Goal: Navigation & Orientation: Understand site structure

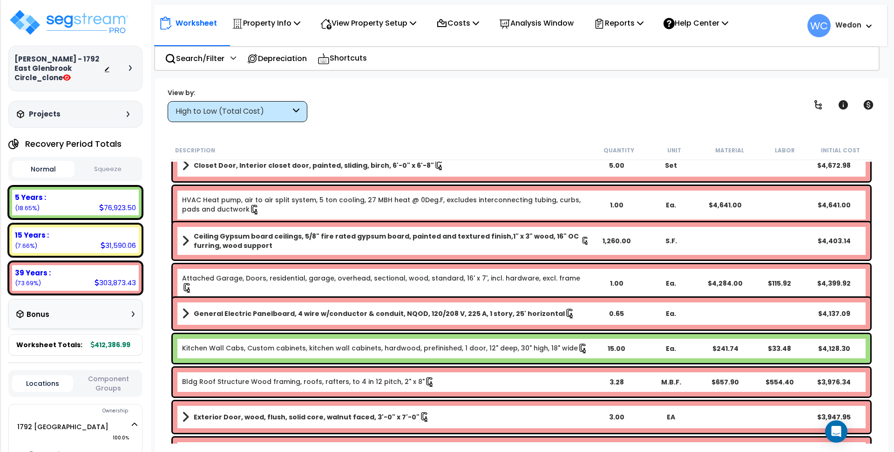
scroll to position [783, 0]
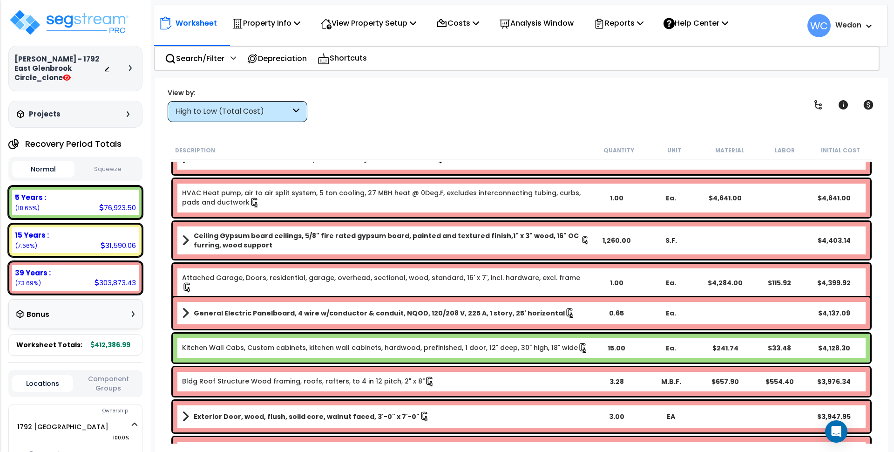
click at [606, 195] on div "1.00" at bounding box center [617, 197] width 54 height 9
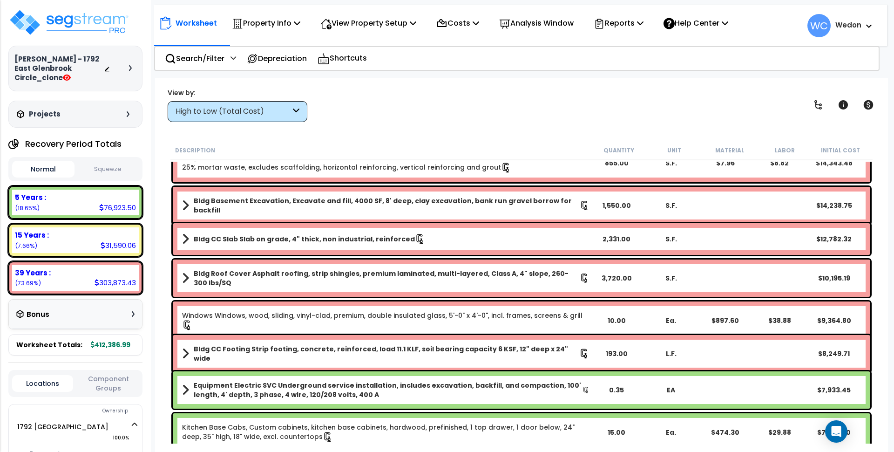
scroll to position [0, 0]
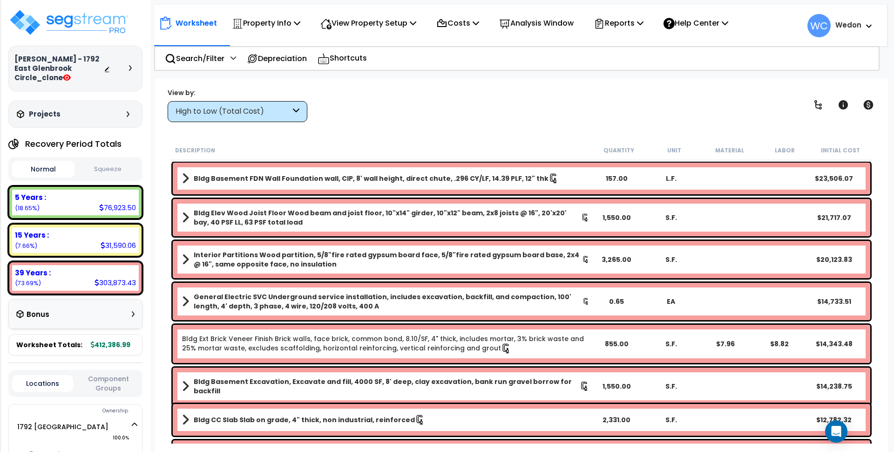
click at [638, 141] on div "Description Quantity Unit Material Labor Initial Cost" at bounding box center [521, 151] width 702 height 20
click at [503, 118] on div "View by: High to Low (Total Cost) High to Low (Total Cost)" at bounding box center [521, 105] width 714 height 34
click at [367, 145] on div "Description" at bounding box center [383, 149] width 416 height 9
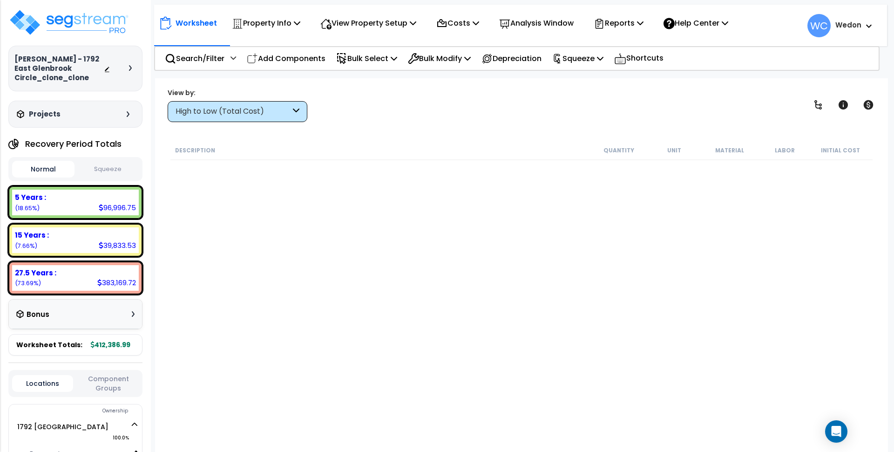
scroll to position [6394, 0]
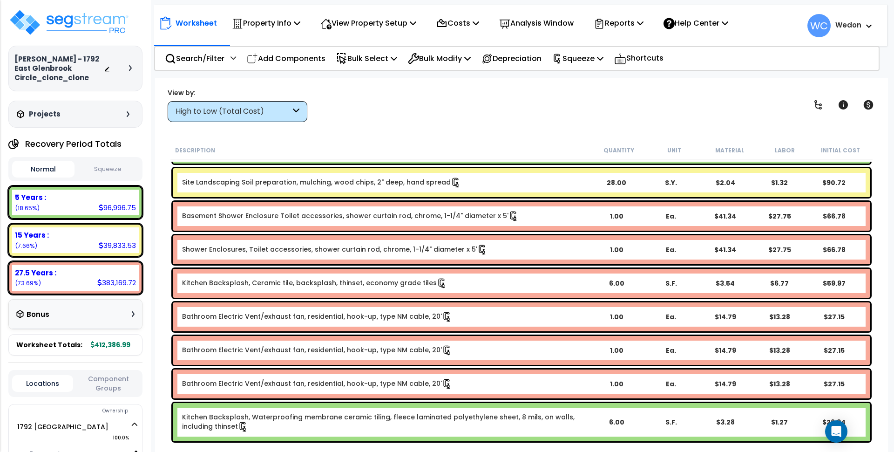
click at [658, 117] on div "View by: High to Low (Total Cost) High to Low (Total Cost)" at bounding box center [521, 105] width 714 height 34
